Goal: Task Accomplishment & Management: Manage account settings

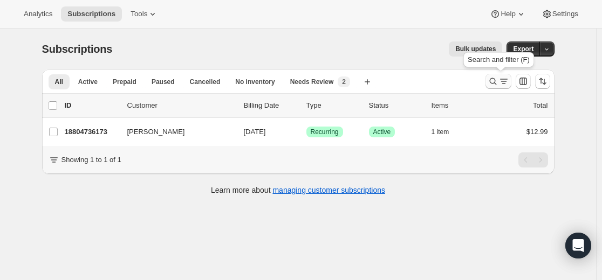
click at [491, 82] on icon "Search and filter results" at bounding box center [492, 81] width 11 height 11
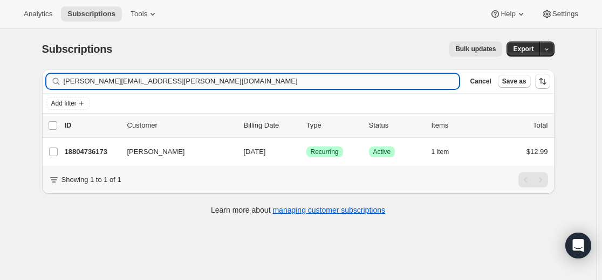
click at [382, 85] on input "[PERSON_NAME][EMAIL_ADDRESS][PERSON_NAME][DOMAIN_NAME]" at bounding box center [262, 81] width 396 height 15
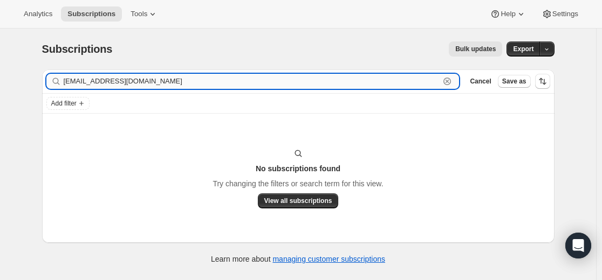
click at [182, 84] on input "[EMAIL_ADDRESS][DOMAIN_NAME]" at bounding box center [252, 81] width 376 height 15
paste input "[EMAIL_ADDRESS]"
click at [179, 82] on input "[EMAIL_ADDRESS][DOMAIN_NAME]" at bounding box center [252, 81] width 376 height 15
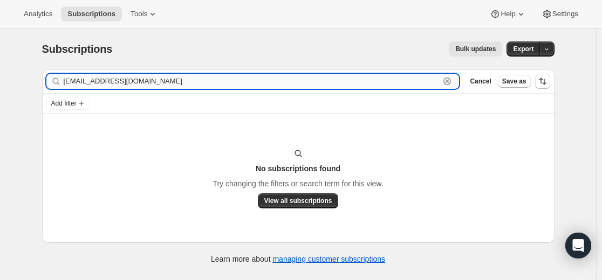
click at [237, 85] on input "[EMAIL_ADDRESS][DOMAIN_NAME]" at bounding box center [252, 81] width 376 height 15
paste input "16745857197"
type input "16745857197"
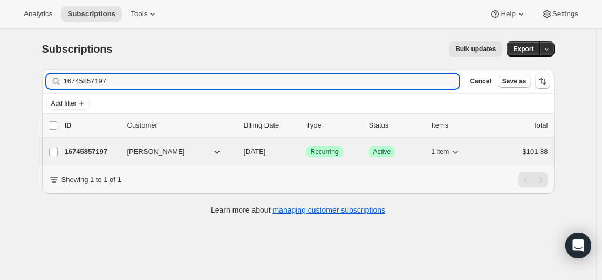
click at [102, 150] on p "16745857197" at bounding box center [92, 152] width 54 height 11
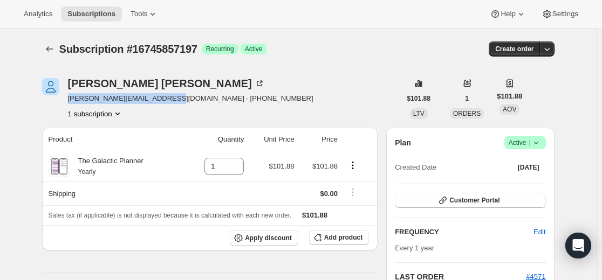
drag, startPoint x: 69, startPoint y: 99, endPoint x: 177, endPoint y: 104, distance: 108.5
click at [177, 104] on div "[PERSON_NAME] [PERSON_NAME][EMAIL_ADDRESS][DOMAIN_NAME] · [PHONE_NUMBER] 1 subs…" at bounding box center [221, 98] width 359 height 41
copy span "[PERSON_NAME][EMAIL_ADDRESS][DOMAIN_NAME]"
drag, startPoint x: 2, startPoint y: 81, endPoint x: 43, endPoint y: 83, distance: 41.0
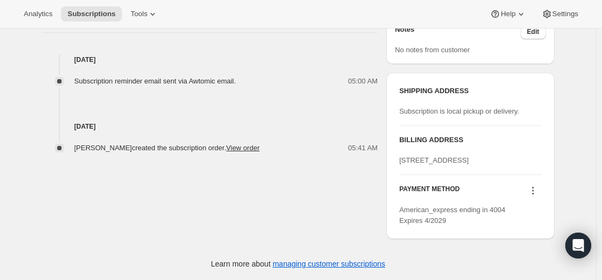
scroll to position [420, 0]
click at [533, 188] on icon at bounding box center [533, 188] width 2 height 2
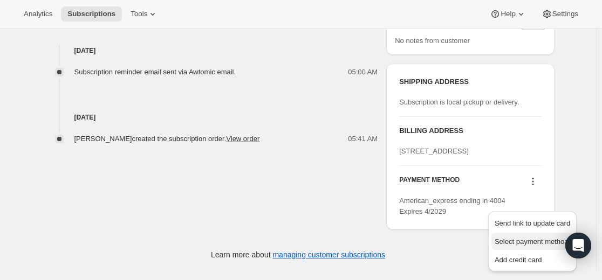
click at [524, 238] on span "Select payment method" at bounding box center [531, 242] width 74 height 8
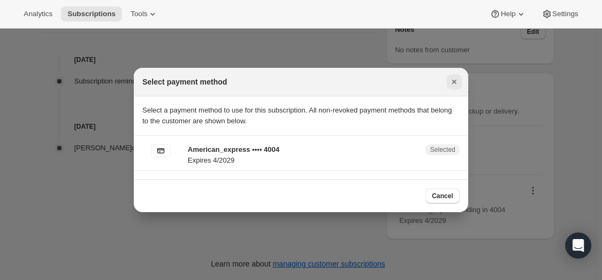
click at [457, 82] on icon "Close" at bounding box center [454, 82] width 11 height 11
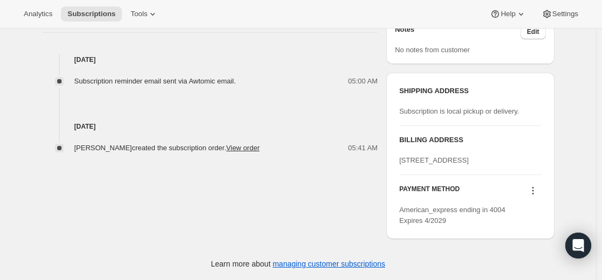
scroll to position [420, 0]
click at [534, 189] on icon at bounding box center [532, 190] width 11 height 11
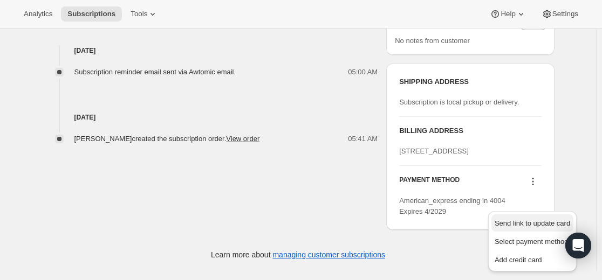
click at [527, 219] on span "Send link to update card" at bounding box center [531, 223] width 75 height 8
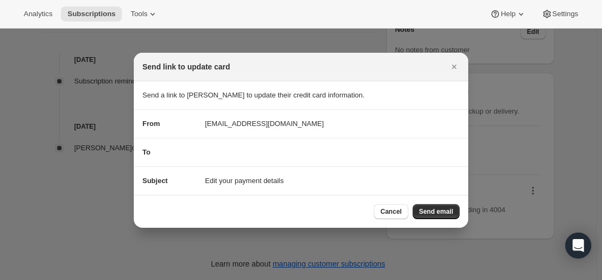
scroll to position [0, 0]
click at [277, 152] on div "To" at bounding box center [300, 152] width 317 height 11
click at [174, 152] on div "To" at bounding box center [169, 152] width 54 height 11
click at [211, 161] on section "To" at bounding box center [301, 153] width 334 height 28
click at [441, 209] on span "Send email" at bounding box center [436, 212] width 34 height 9
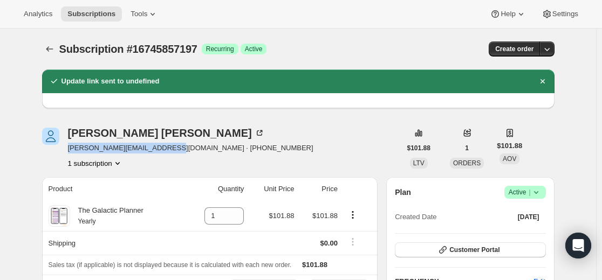
drag, startPoint x: 68, startPoint y: 149, endPoint x: 180, endPoint y: 156, distance: 111.9
click at [177, 155] on div "[PERSON_NAME] [PERSON_NAME][EMAIL_ADDRESS][DOMAIN_NAME] · [PHONE_NUMBER] 1 subs…" at bounding box center [221, 148] width 359 height 41
copy span "[PERSON_NAME][EMAIL_ADDRESS][DOMAIN_NAME]"
click at [54, 51] on icon "Subscriptions" at bounding box center [49, 49] width 11 height 11
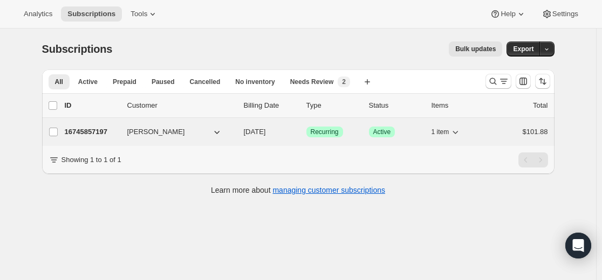
click at [100, 133] on p "16745857197" at bounding box center [92, 132] width 54 height 11
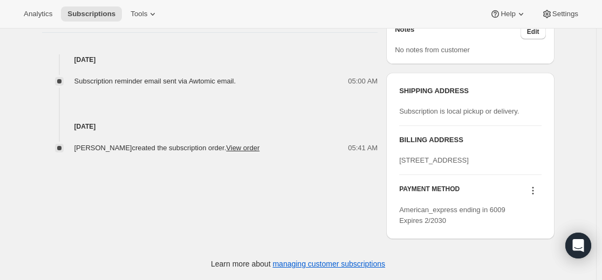
scroll to position [420, 0]
